Goal: Obtain resource: Download file/media

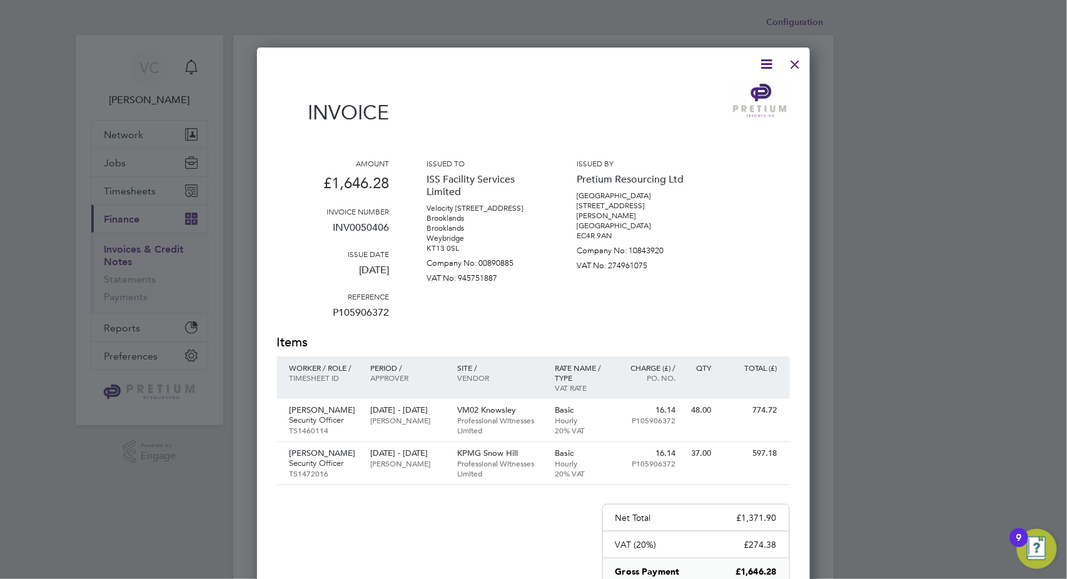
click at [804, 60] on div at bounding box center [795, 61] width 23 height 23
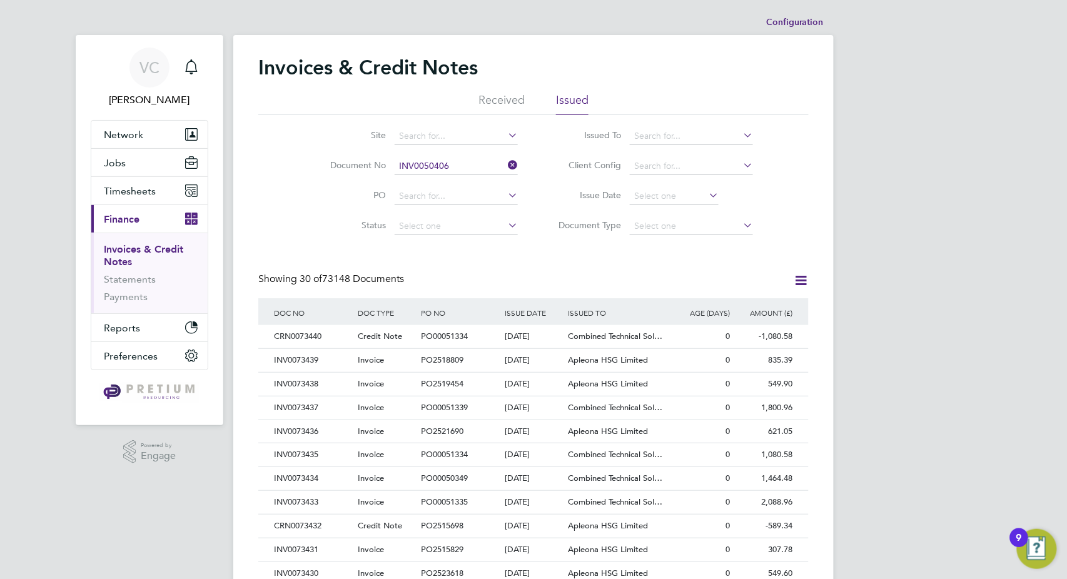
click at [449, 168] on input "INV0050406" at bounding box center [456, 167] width 123 height 18
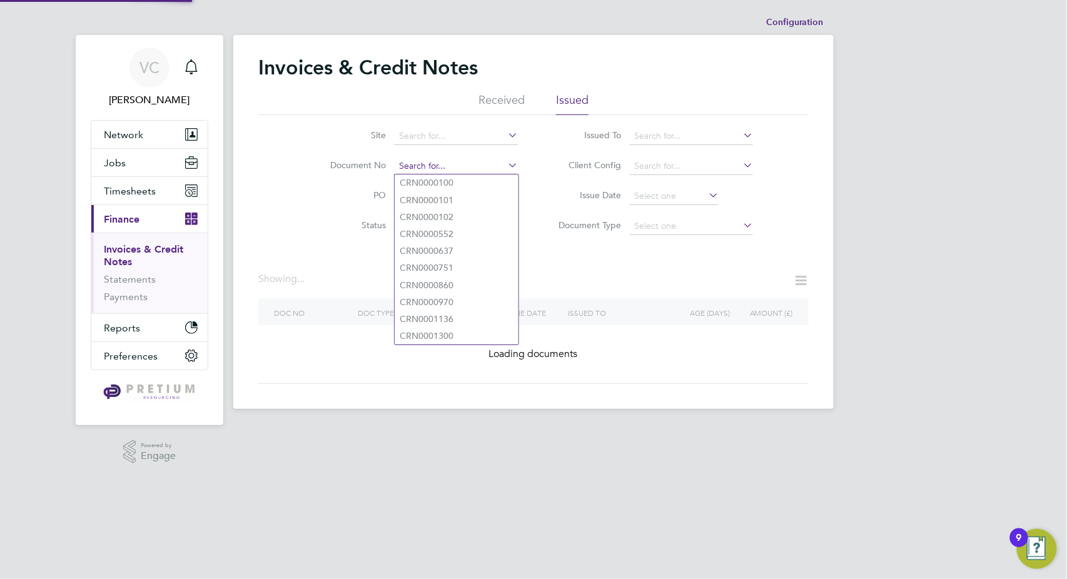
paste input "CRN0065911"
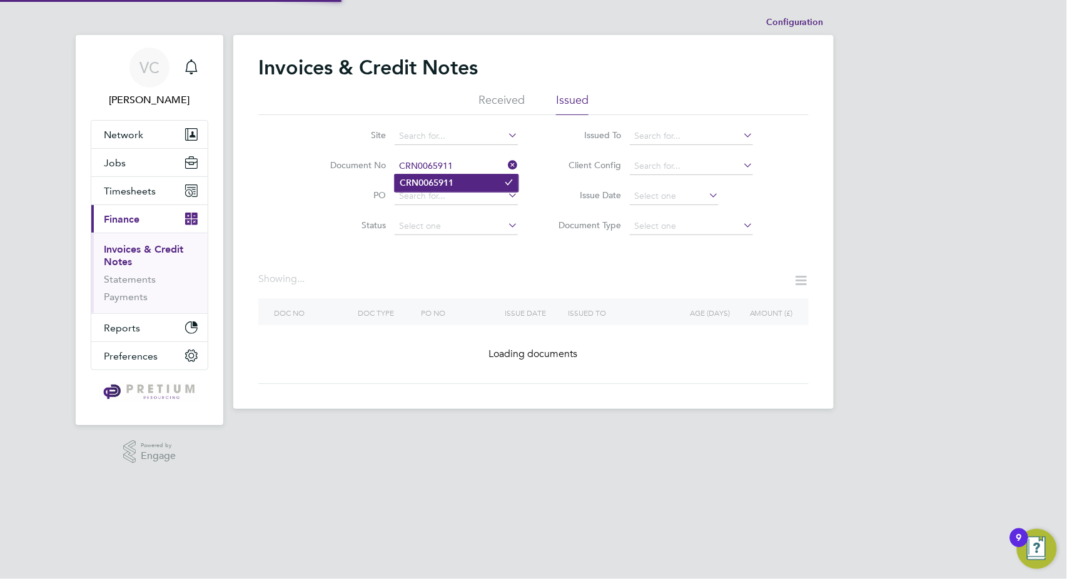
type input "CRN0065911"
click at [455, 186] on li "CRN0065911" at bounding box center [457, 182] width 124 height 17
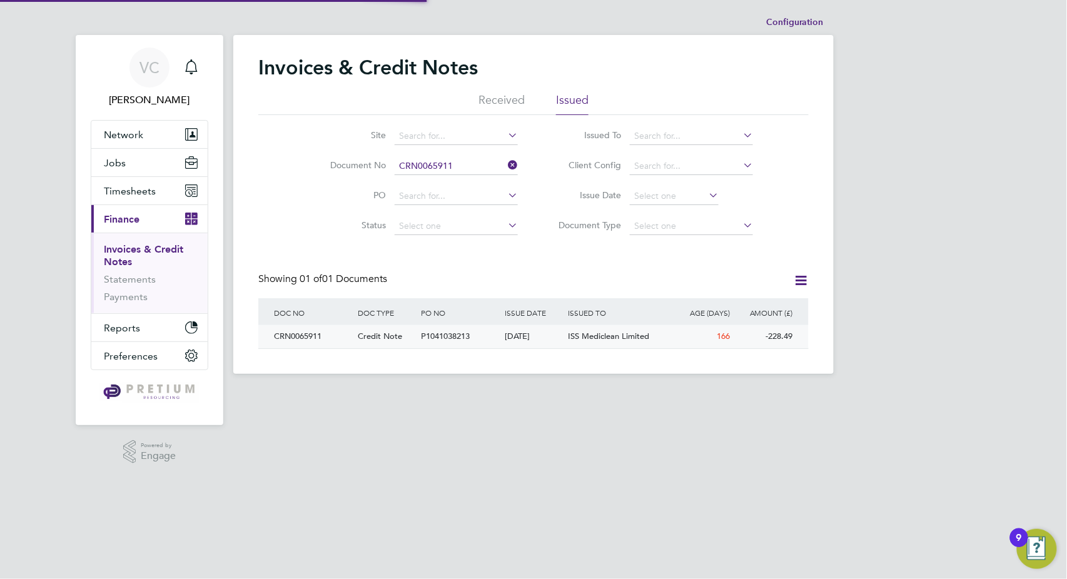
click at [595, 346] on div "ISS Mediclean Limited" at bounding box center [617, 336] width 105 height 23
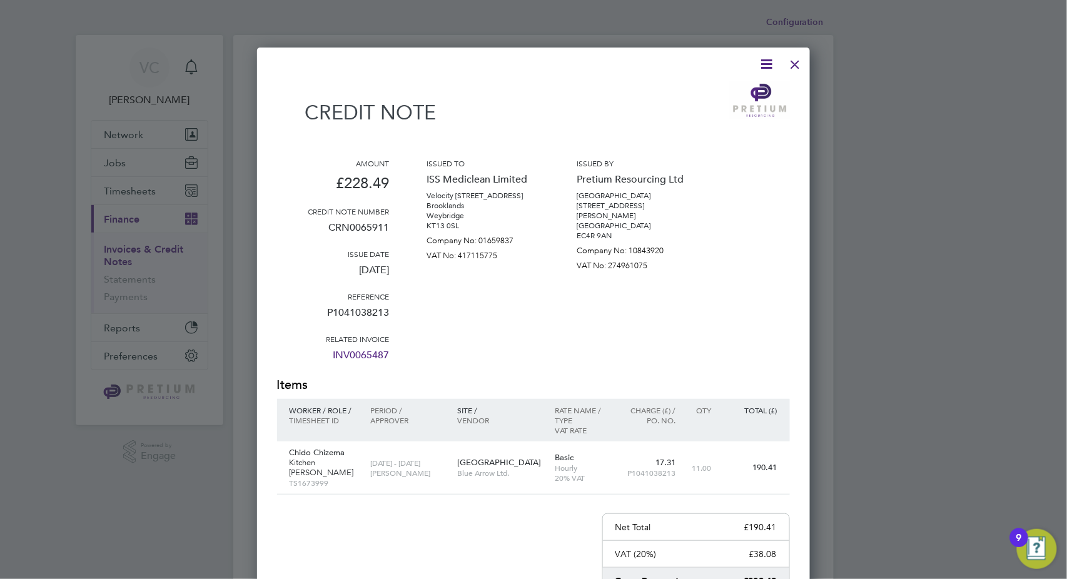
click at [794, 66] on div at bounding box center [795, 61] width 23 height 23
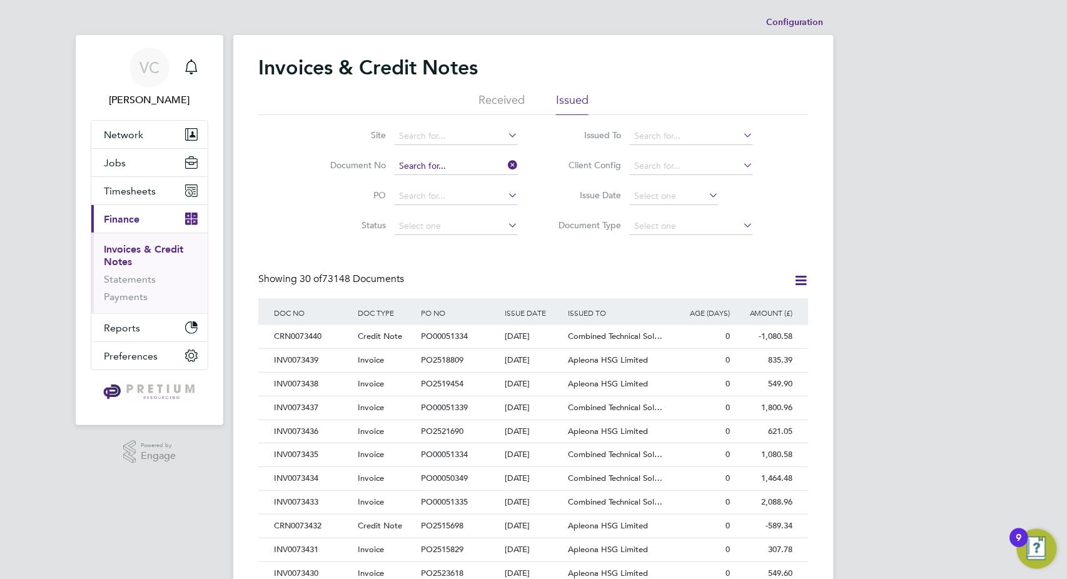
click at [450, 160] on input at bounding box center [456, 167] width 123 height 18
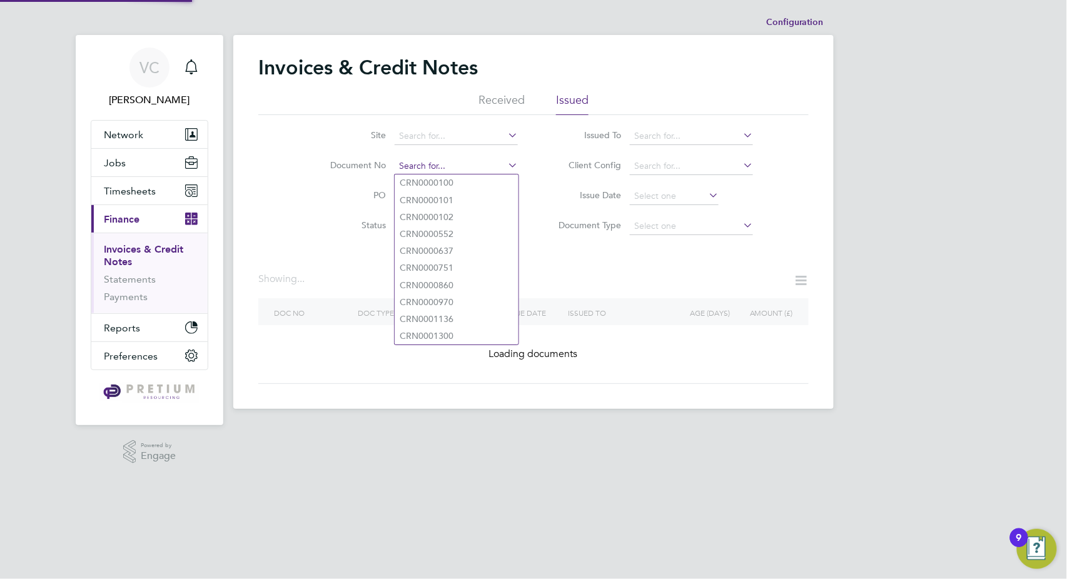
paste input "INV0067504"
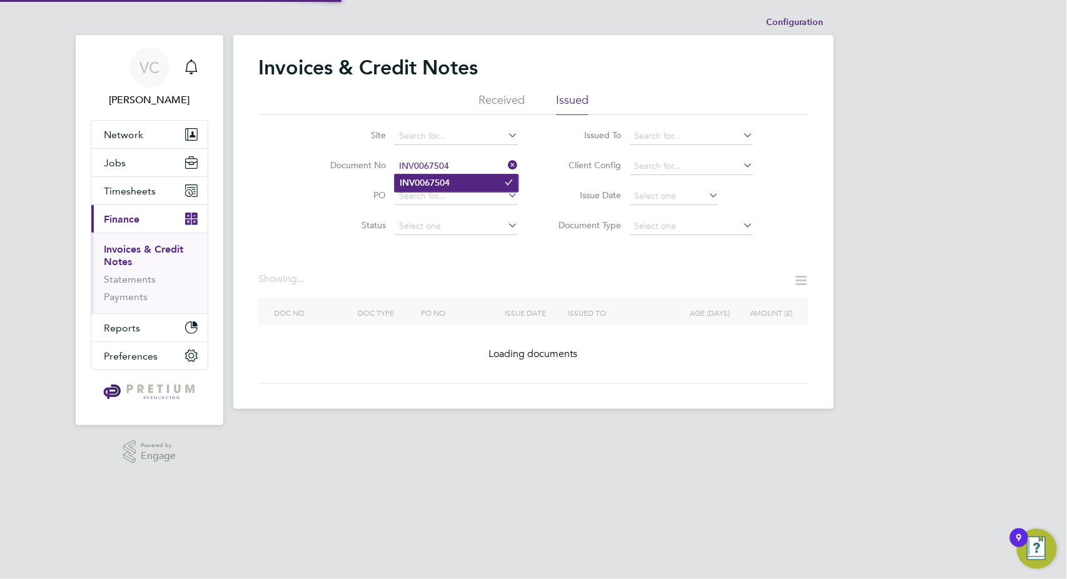
type input "INV0067504"
click at [488, 179] on li "INV0067504" at bounding box center [457, 182] width 124 height 17
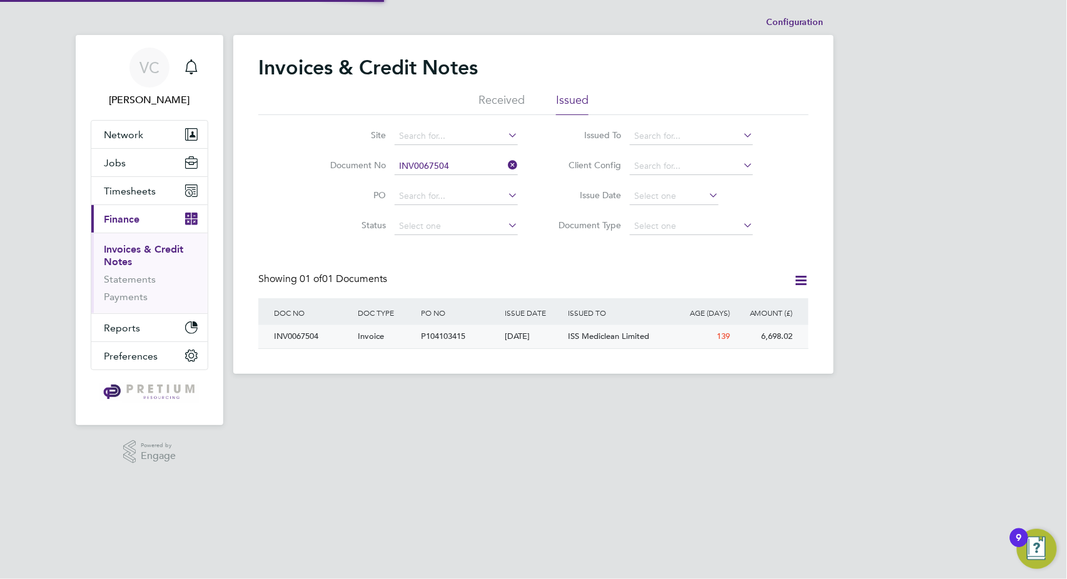
scroll to position [24, 106]
click at [557, 340] on div "09 Apr 2025" at bounding box center [533, 336] width 63 height 23
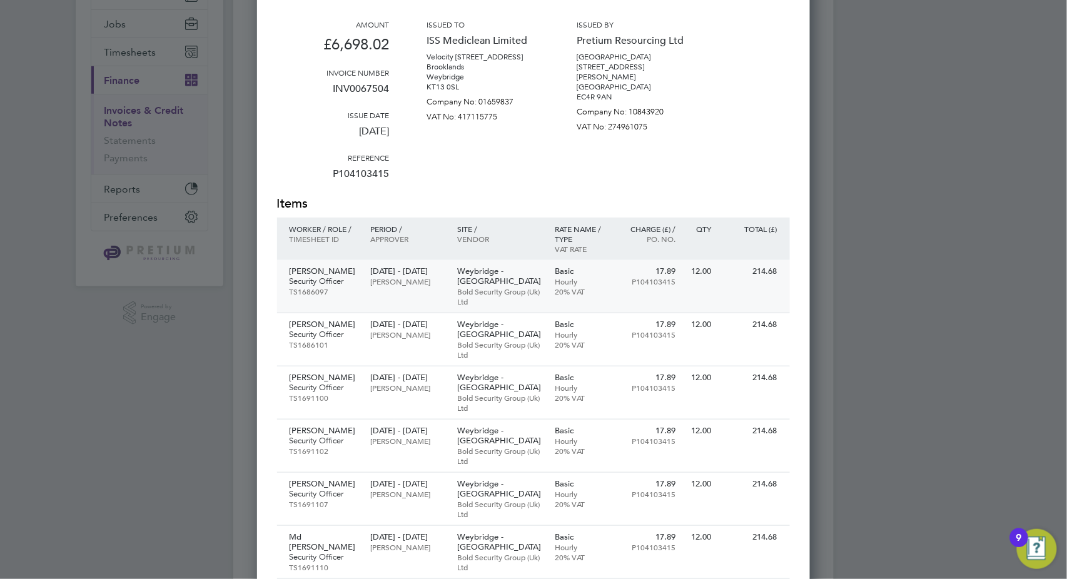
scroll to position [6, 6]
click at [502, 288] on p "Bold Security Group (Uk) Ltd" at bounding box center [499, 296] width 85 height 20
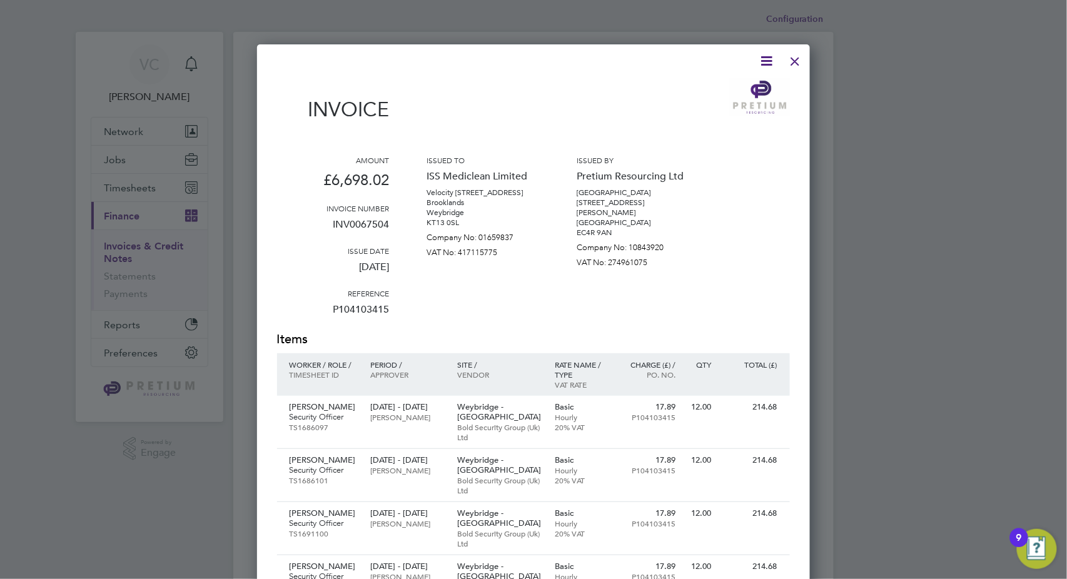
scroll to position [0, 0]
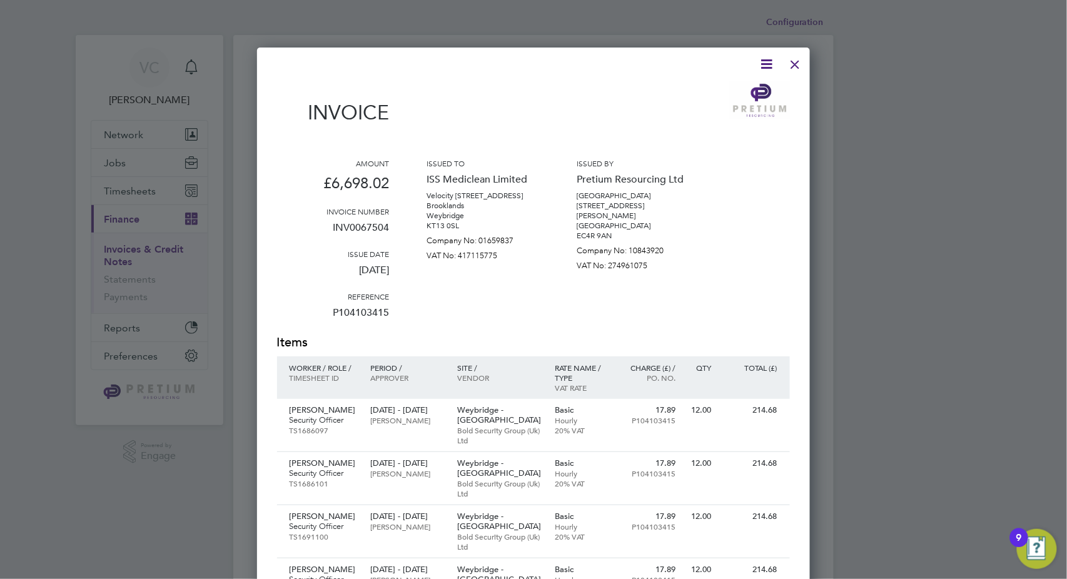
click at [794, 63] on div at bounding box center [795, 61] width 23 height 23
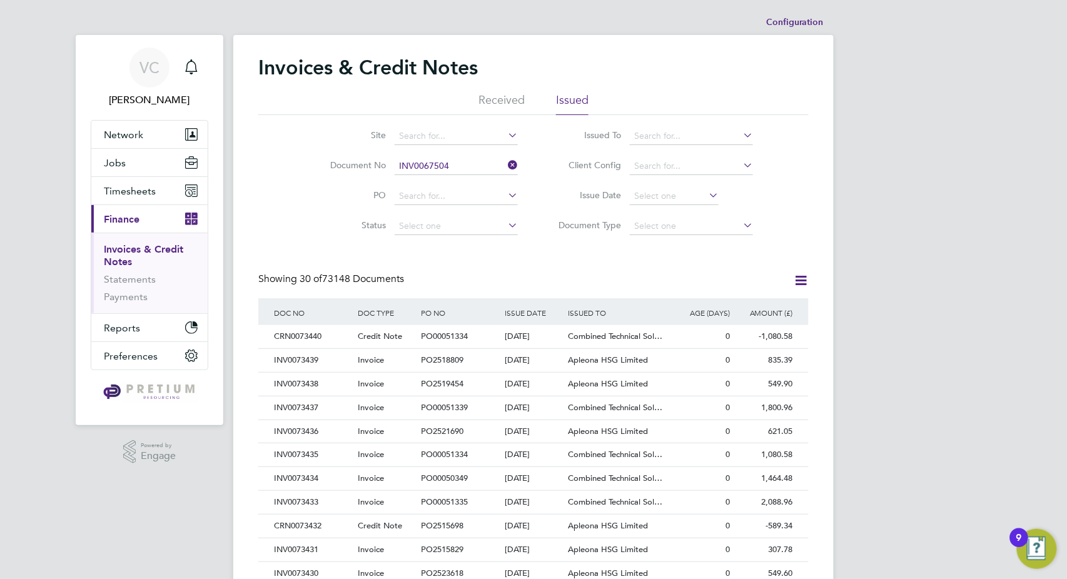
click at [505, 166] on icon at bounding box center [505, 165] width 0 height 18
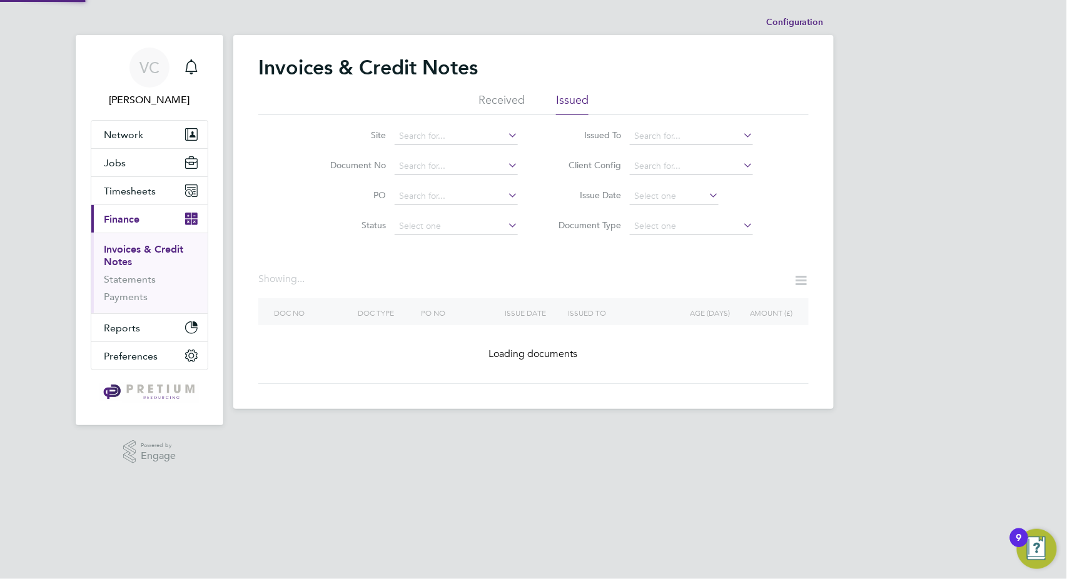
click at [643, 122] on li "Issued To" at bounding box center [650, 136] width 235 height 30
click at [675, 135] on input at bounding box center [691, 137] width 123 height 18
click at [671, 153] on li "Arama rk Limited" at bounding box center [692, 152] width 124 height 17
type input "Aramark Limited"
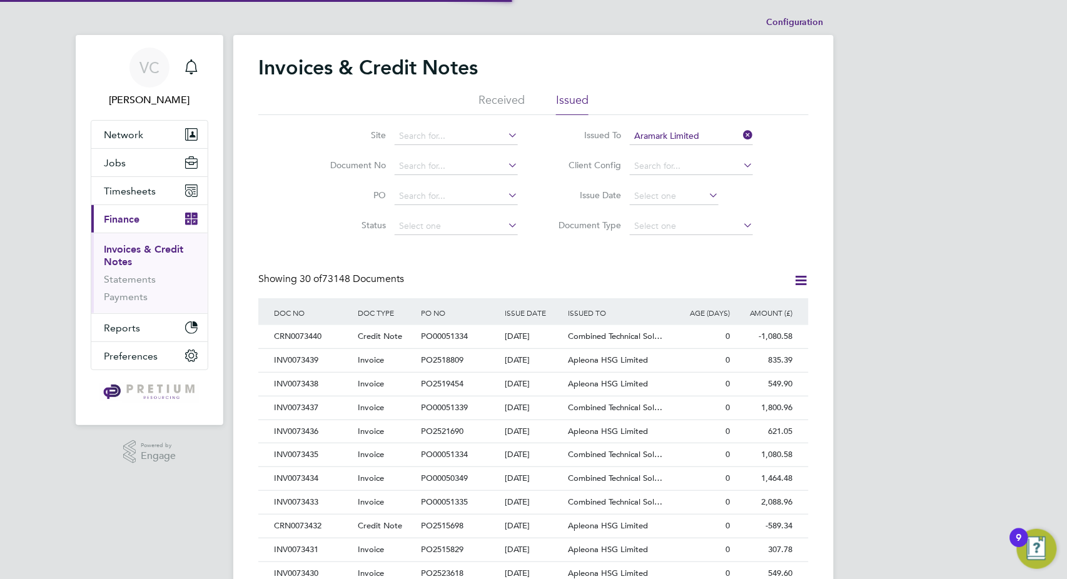
scroll to position [24, 106]
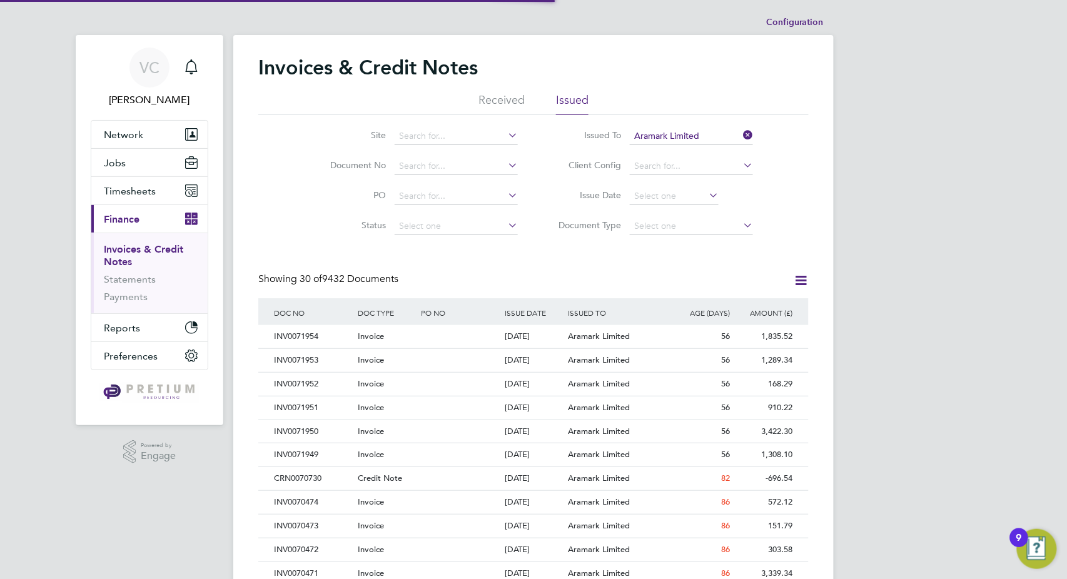
click at [804, 279] on icon at bounding box center [801, 281] width 16 height 16
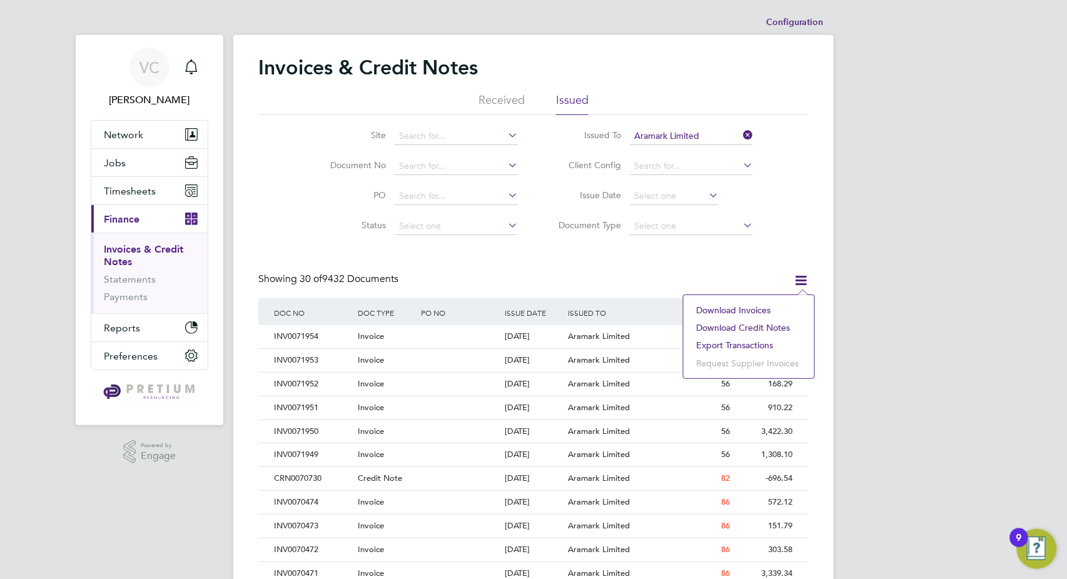
click at [753, 310] on li "Download invoices" at bounding box center [749, 310] width 118 height 18
click at [810, 281] on div "Invoices & Credit Notes Received Issued Site Document No PO Status Paid Date Is…" at bounding box center [533, 566] width 600 height 1063
click at [804, 281] on icon at bounding box center [801, 281] width 16 height 16
click at [778, 326] on li "Download credit notes" at bounding box center [749, 328] width 118 height 18
click at [518, 104] on li "Received" at bounding box center [501, 104] width 46 height 23
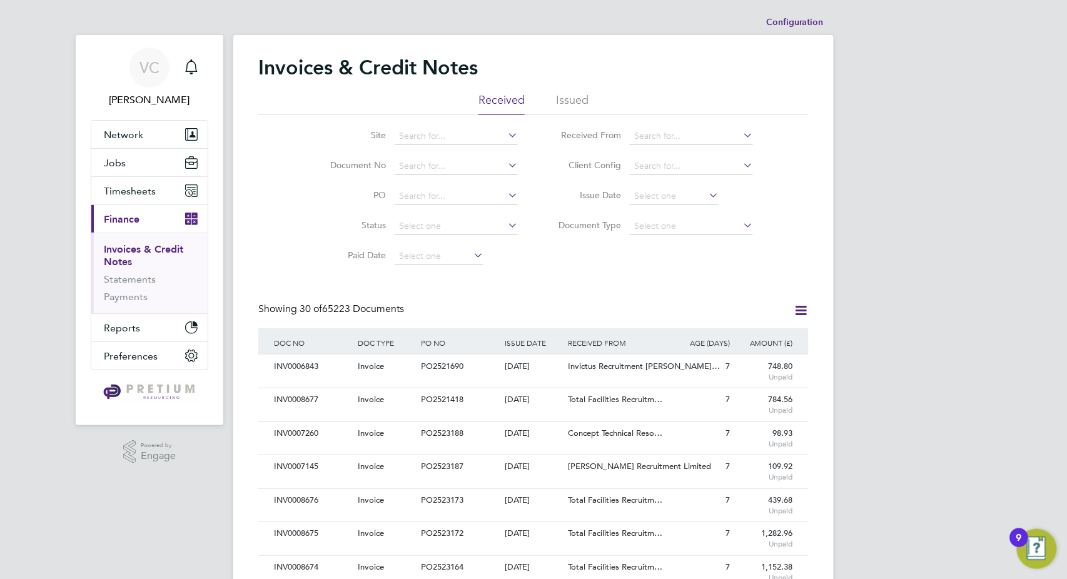
scroll to position [24, 84]
click at [802, 313] on icon at bounding box center [801, 311] width 16 height 16
click at [747, 340] on li "Download invoices" at bounding box center [749, 340] width 118 height 18
